Goal: Information Seeking & Learning: Understand process/instructions

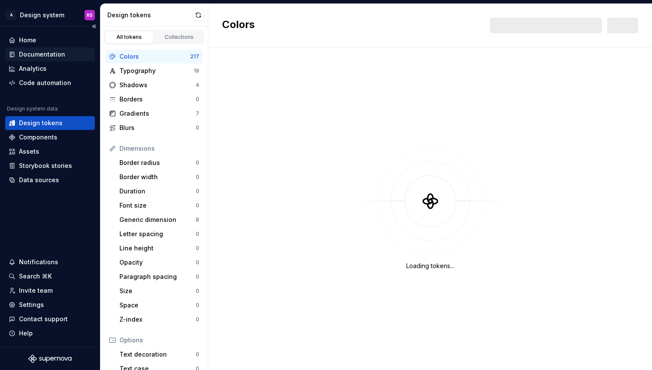
click at [52, 56] on div "Documentation" at bounding box center [42, 54] width 46 height 9
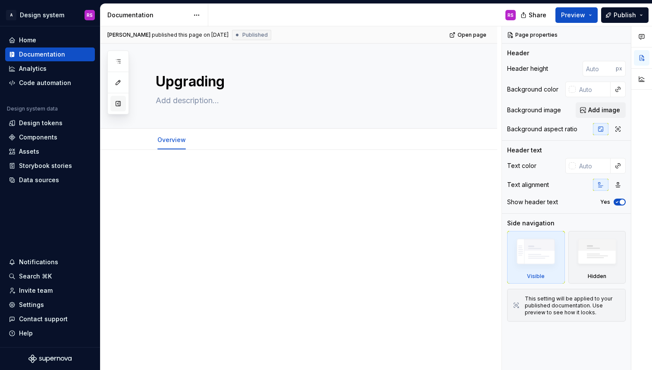
click at [114, 102] on button "button" at bounding box center [118, 104] width 16 height 16
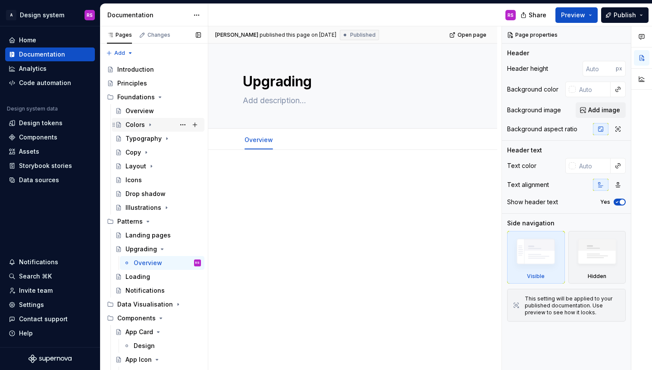
click at [130, 125] on div "Colors" at bounding box center [134, 124] width 19 height 9
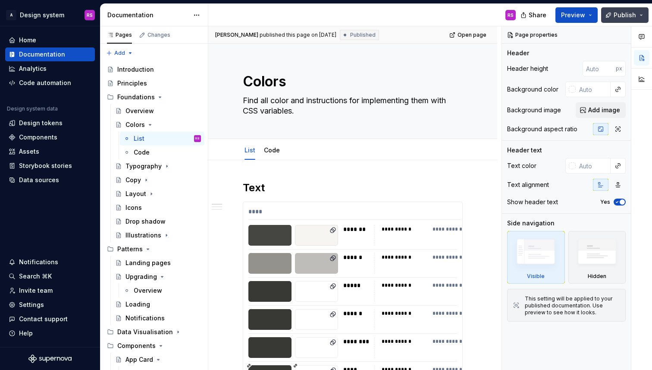
click at [615, 16] on button "Publish" at bounding box center [624, 15] width 47 height 16
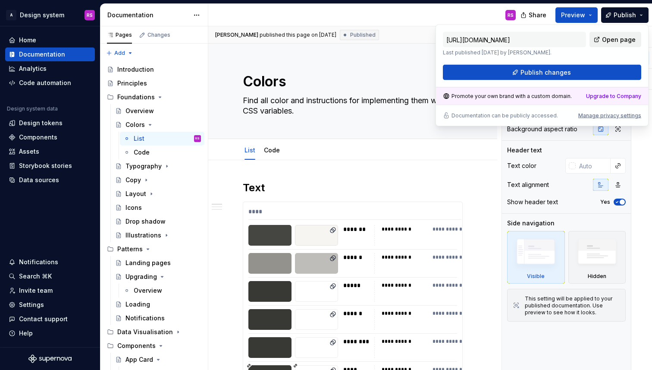
click at [609, 41] on span "Open page" at bounding box center [619, 39] width 34 height 9
type textarea "*"
